Goal: Task Accomplishment & Management: Use online tool/utility

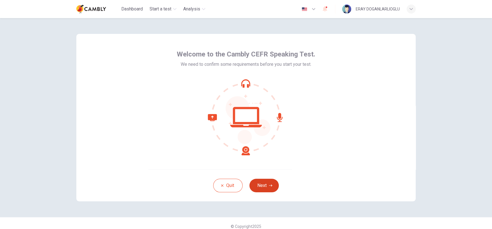
click at [270, 185] on icon "button" at bounding box center [270, 185] width 3 height 3
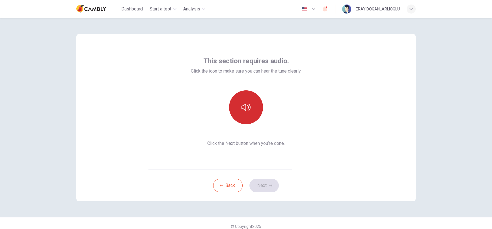
click at [239, 109] on button "button" at bounding box center [246, 107] width 34 height 34
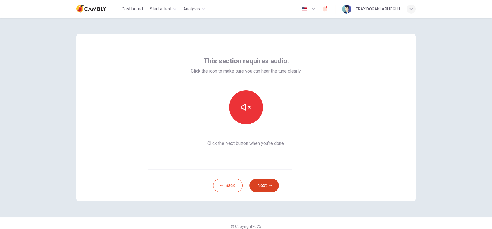
click at [266, 185] on button "Next" at bounding box center [263, 186] width 29 height 14
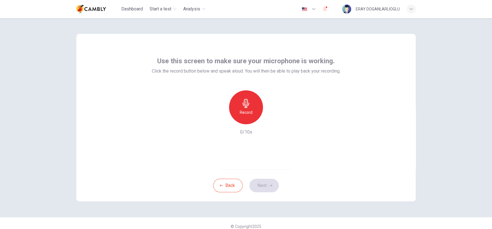
click at [247, 112] on h6 "Record" at bounding box center [246, 112] width 13 height 7
click at [264, 190] on button "Next" at bounding box center [263, 186] width 29 height 14
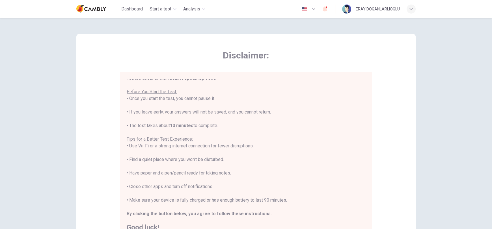
scroll to position [6, 0]
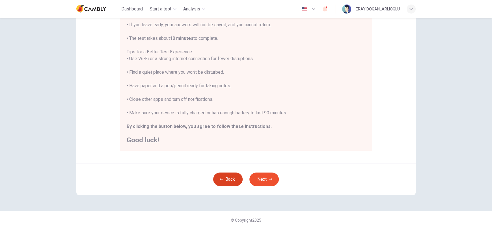
click at [223, 175] on button "Back" at bounding box center [227, 180] width 29 height 14
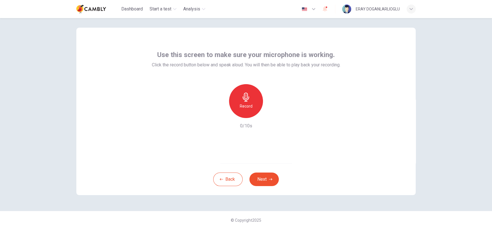
drag, startPoint x: 249, startPoint y: 105, endPoint x: 250, endPoint y: 101, distance: 3.5
click at [249, 104] on h6 "Record" at bounding box center [246, 106] width 13 height 7
click at [271, 118] on div "Record 10/10s" at bounding box center [246, 106] width 188 height 45
click at [271, 116] on div "button" at bounding box center [271, 113] width 9 height 9
click at [266, 175] on button "Next" at bounding box center [263, 180] width 29 height 14
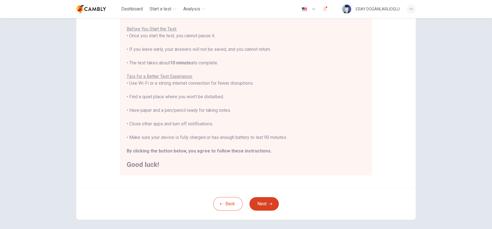
scroll to position [85, 0]
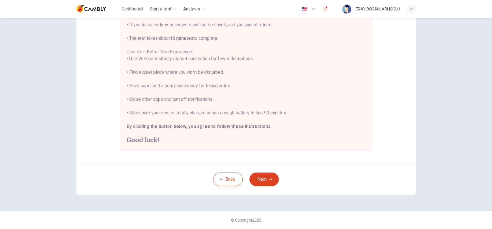
click at [266, 178] on button "Next" at bounding box center [263, 180] width 29 height 14
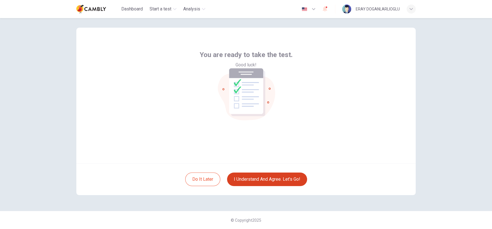
click at [266, 180] on button "I understand and agree. Let’s go!" at bounding box center [267, 180] width 80 height 14
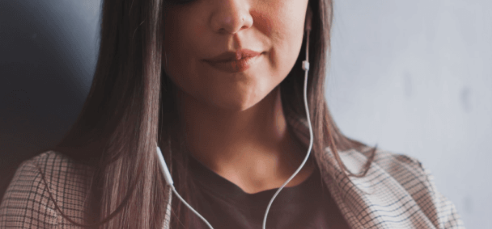
click at [16, 29] on button "Continue" at bounding box center [8, 39] width 16 height 21
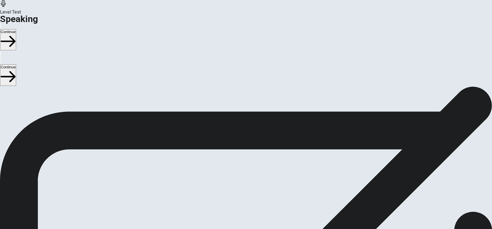
click at [245, 204] on icon "Play Audio" at bounding box center [242, 207] width 5 height 7
click at [16, 36] on icon "button" at bounding box center [8, 41] width 15 height 11
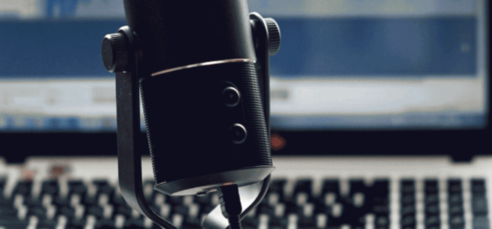
click at [16, 29] on button "Continue" at bounding box center [8, 39] width 16 height 21
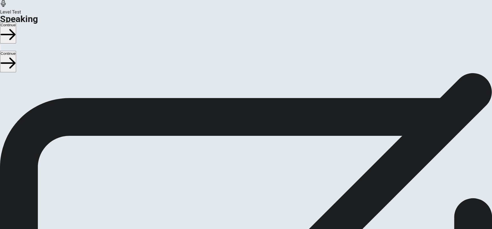
scroll to position [0, 0]
click at [16, 22] on button "Continue" at bounding box center [8, 32] width 16 height 21
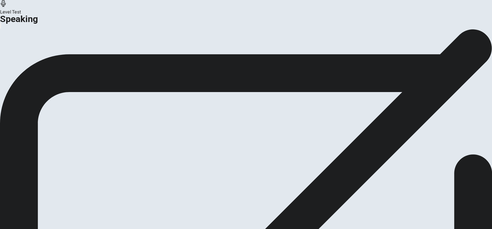
click at [45, 71] on button "Continue" at bounding box center [33, 67] width 23 height 8
